Goal: Task Accomplishment & Management: Complete application form

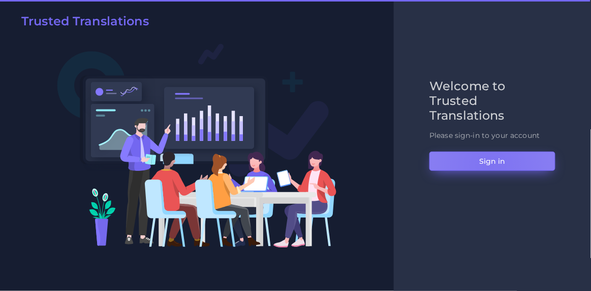
click at [491, 165] on button "Sign in" at bounding box center [492, 161] width 126 height 19
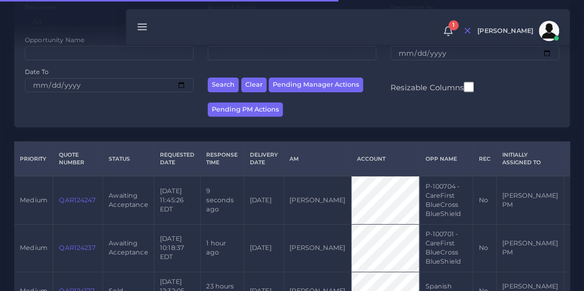
scroll to position [160, 0]
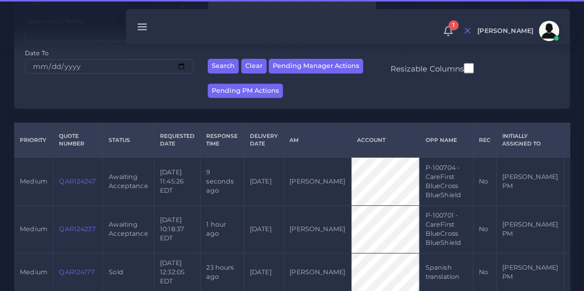
click at [73, 181] on link "QAR124247" at bounding box center [77, 182] width 36 height 8
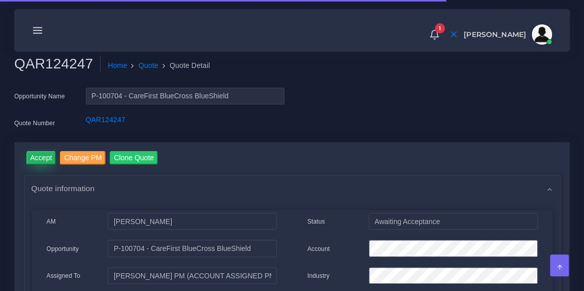
click at [35, 156] on input "Accept" at bounding box center [41, 158] width 30 height 14
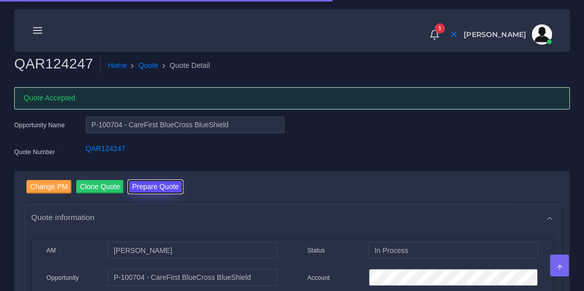
click at [147, 184] on button "Prepare Quote" at bounding box center [155, 187] width 55 height 14
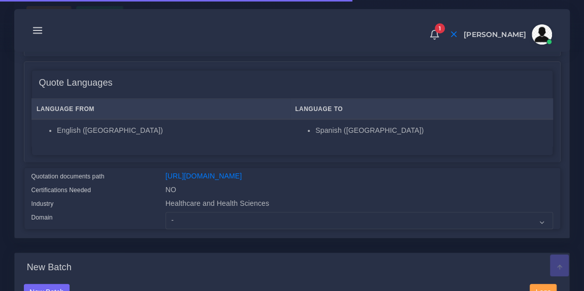
scroll to position [151, 0]
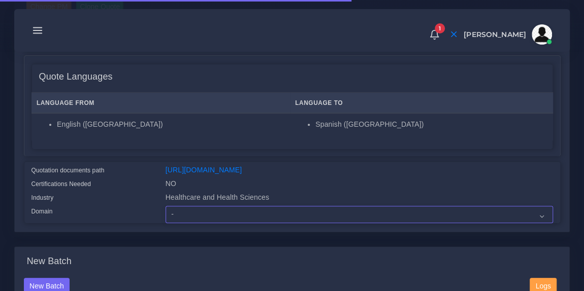
click at [208, 219] on select "- Advertising and Media Agriculture, Forestry and Fishing Architecture, Buildin…" at bounding box center [359, 214] width 387 height 17
select select "Healthcare and Health Sciences"
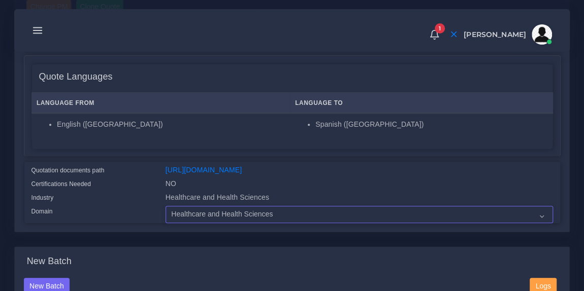
click at [166, 213] on select "- Advertising and Media Agriculture, Forestry and Fishing Architecture, Buildin…" at bounding box center [359, 214] width 387 height 17
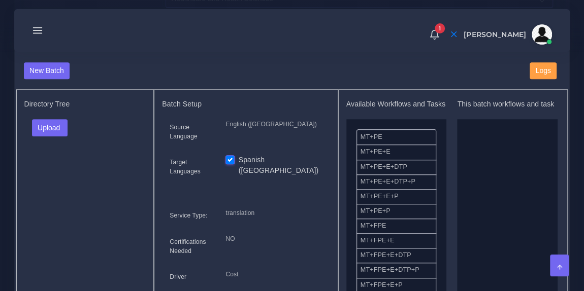
scroll to position [373, 0]
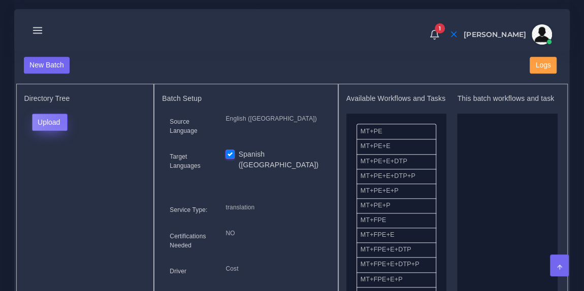
click at [62, 126] on button "Upload" at bounding box center [50, 122] width 36 height 17
click at [61, 167] on label "Files" at bounding box center [68, 160] width 70 height 13
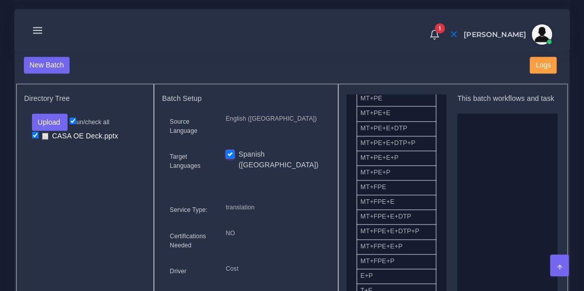
drag, startPoint x: 411, startPoint y: 199, endPoint x: 522, endPoint y: 185, distance: 111.0
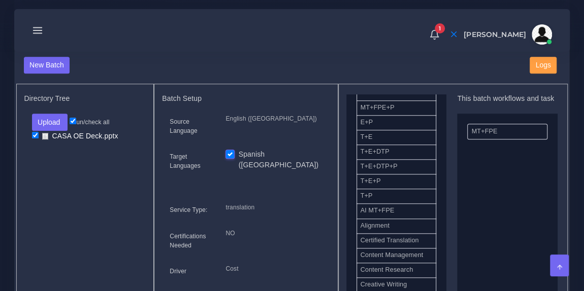
scroll to position [251, 0]
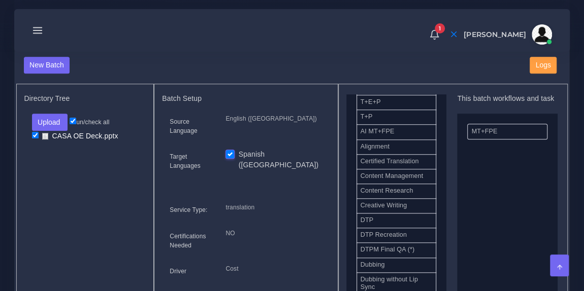
drag, startPoint x: 394, startPoint y: 230, endPoint x: 510, endPoint y: 185, distance: 124.4
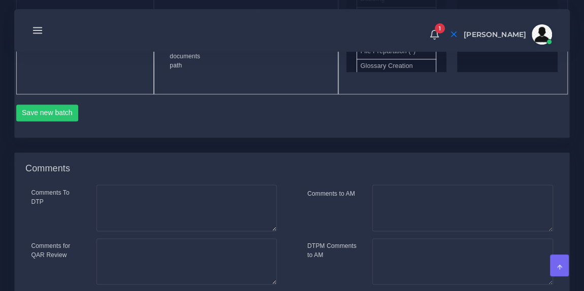
scroll to position [627, 0]
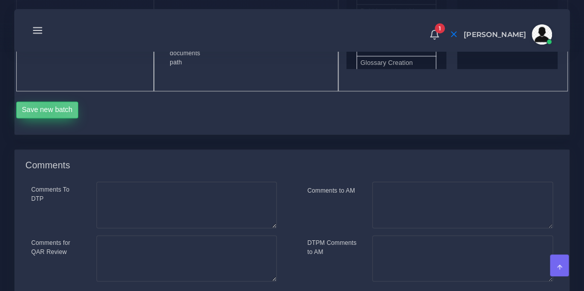
click at [47, 119] on button "Save new batch" at bounding box center [47, 110] width 62 height 17
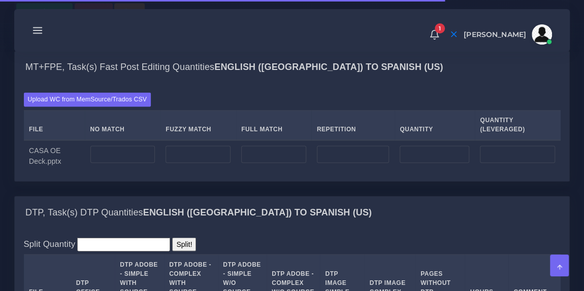
scroll to position [759, 0]
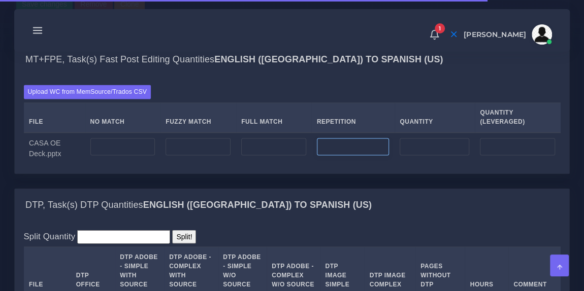
click at [362, 155] on input "number" at bounding box center [353, 146] width 72 height 17
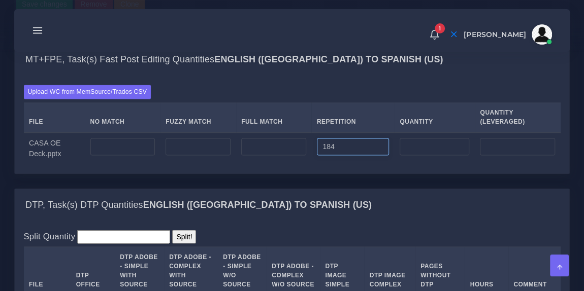
type input "184"
type input "46"
click at [263, 155] on input "number" at bounding box center [273, 146] width 65 height 17
type input "147"
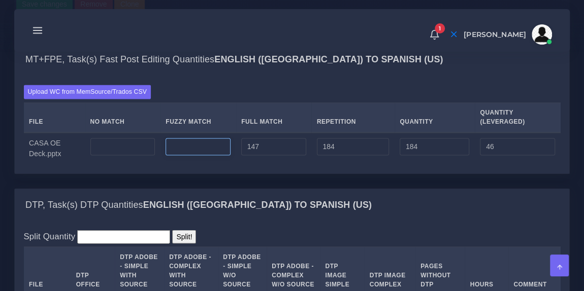
type input "331"
type input "82"
click at [192, 155] on input "number" at bounding box center [198, 146] width 65 height 17
type input "0"
type input "151"
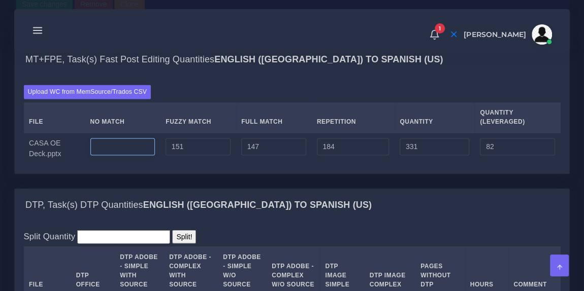
type input "482"
type input "158"
click at [125, 155] on input "number" at bounding box center [122, 146] width 65 height 17
type input "0"
type input "694"
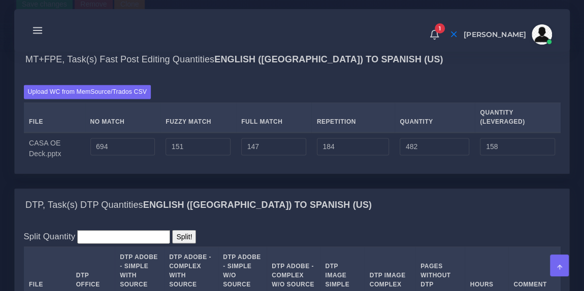
type input "1176"
type input "852"
click at [228, 76] on div "MT+FPE, Task(s) Fast Post Editing Quantities English (US) TO Spanish (US)" at bounding box center [292, 60] width 555 height 33
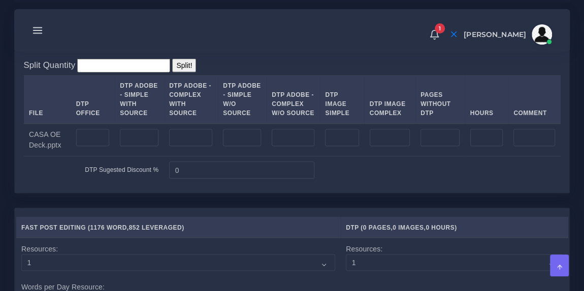
scroll to position [931, 0]
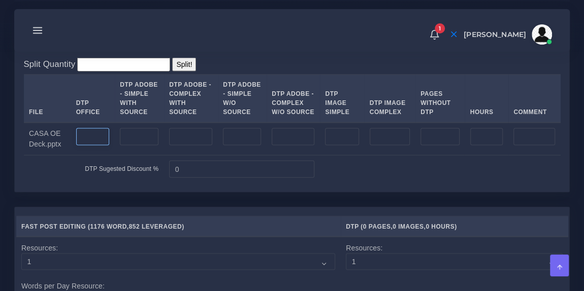
click at [86, 145] on input "number" at bounding box center [93, 136] width 34 height 17
type input "15"
click at [63, 183] on td "DTP Sugested Discount %" at bounding box center [94, 169] width 140 height 28
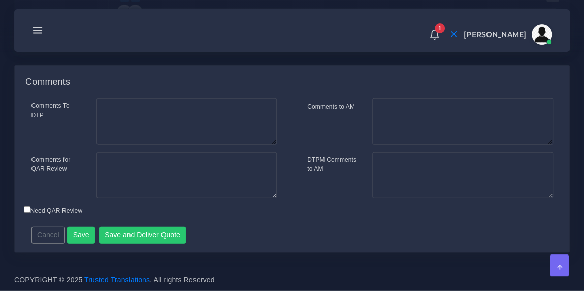
scroll to position [1410, 0]
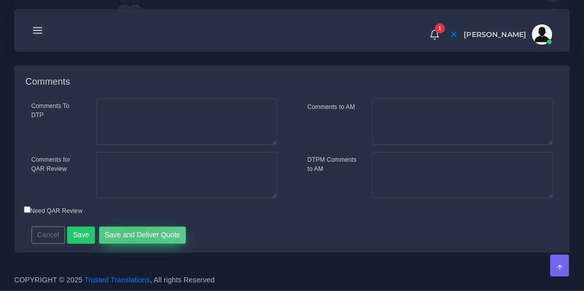
click at [130, 243] on button "Save and Deliver Quote" at bounding box center [142, 235] width 87 height 17
